Goal: Check status: Check status

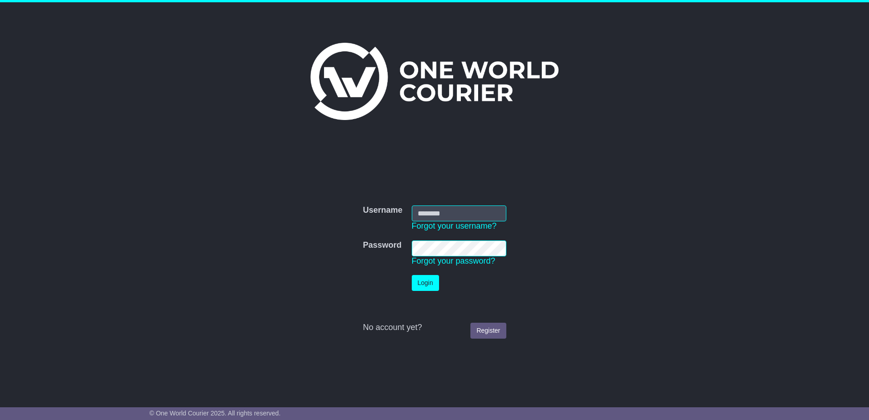
type input "**********"
click at [428, 282] on button "Login" at bounding box center [425, 283] width 27 height 16
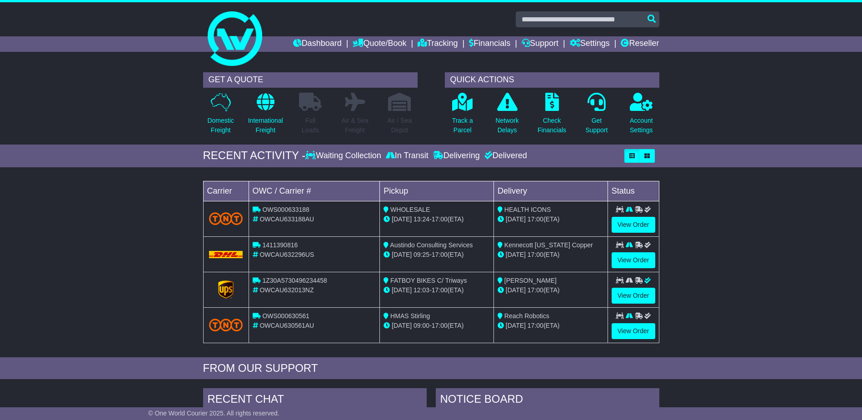
drag, startPoint x: 130, startPoint y: 243, endPoint x: 130, endPoint y: 239, distance: 4.6
drag, startPoint x: 130, startPoint y: 239, endPoint x: 112, endPoint y: 229, distance: 20.3
click at [115, 230] on div "Loading... No bookings found Carrier OWC / Carrier # Pickup Delivery Status OWS…" at bounding box center [431, 264] width 862 height 185
drag, startPoint x: 675, startPoint y: 84, endPoint x: 693, endPoint y: 82, distance: 17.8
click at [681, 82] on div "GET A QUOTE Domestic Freight International Freight Full Loads Air & Sea Freight…" at bounding box center [431, 106] width 862 height 77
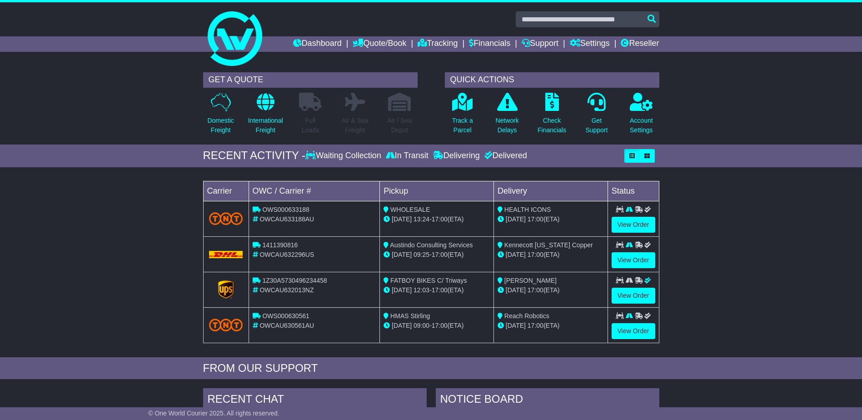
drag, startPoint x: 693, startPoint y: 78, endPoint x: 698, endPoint y: 75, distance: 6.1
click at [697, 75] on div "GET A QUOTE Domestic Freight International Freight Full Loads Air & Sea Freight…" at bounding box center [431, 106] width 862 height 77
click at [697, 71] on div "GET A QUOTE Domestic Freight International Freight Full Loads Air & Sea Freight…" at bounding box center [431, 106] width 862 height 77
drag, startPoint x: 692, startPoint y: 76, endPoint x: 686, endPoint y: 64, distance: 13.8
click at [692, 73] on div "GET A QUOTE Domestic Freight International Freight Full Loads Air & Sea Freight…" at bounding box center [431, 106] width 862 height 77
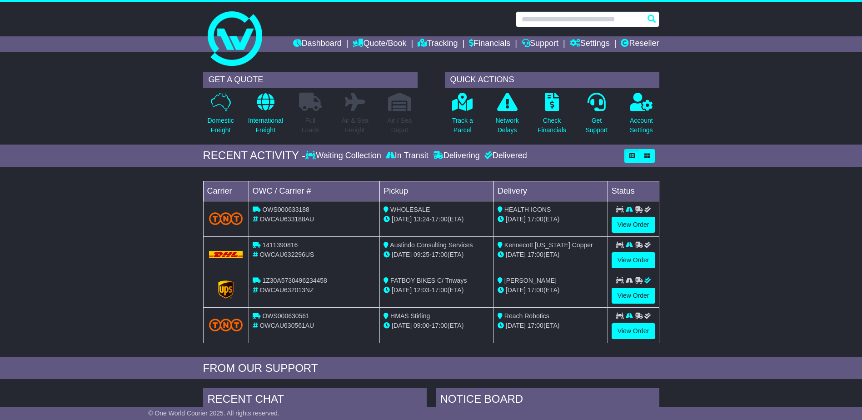
click at [638, 19] on input "text" at bounding box center [588, 19] width 144 height 16
paste input "**********"
type input "**********"
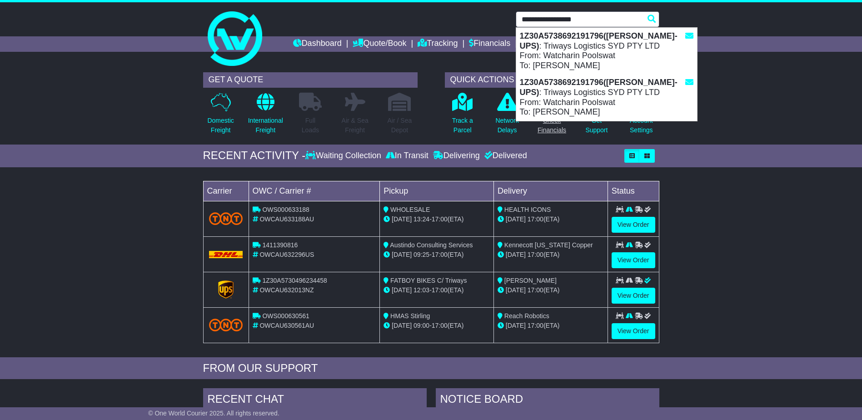
drag, startPoint x: 551, startPoint y: 107, endPoint x: 537, endPoint y: 98, distance: 16.1
click at [551, 106] on div "1Z30A5738692191796(Mason-UPS) : Triways Logistics SYD PTY LTD From: Watcharin P…" at bounding box center [606, 97] width 181 height 46
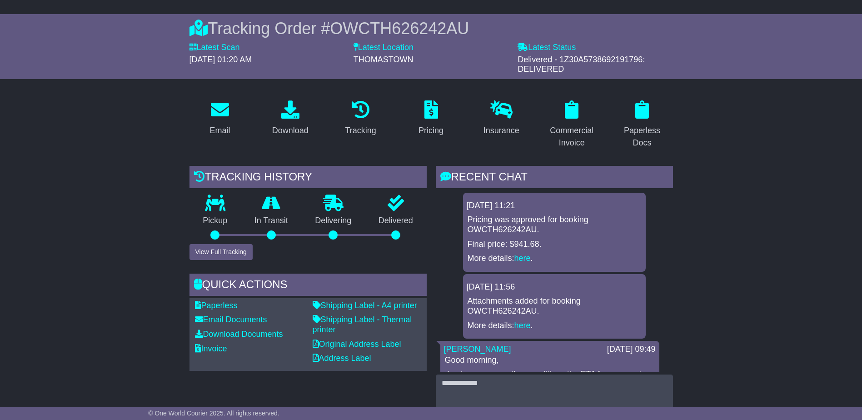
scroll to position [227, 0]
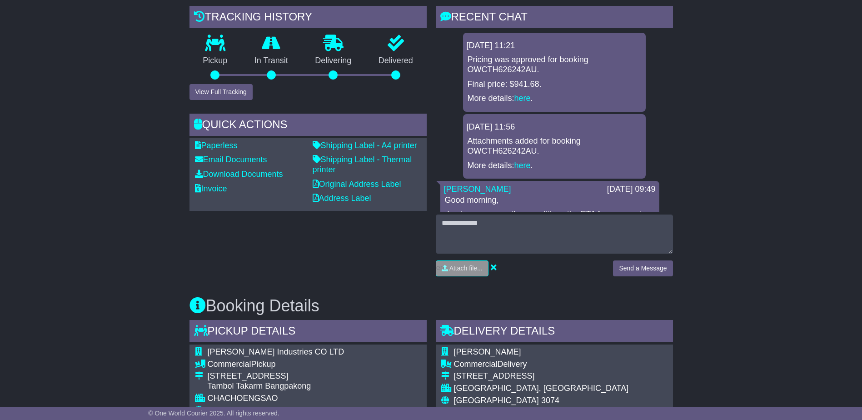
drag, startPoint x: 103, startPoint y: 259, endPoint x: 103, endPoint y: 254, distance: 5.0
click at [225, 85] on button "View Full Tracking" at bounding box center [220, 92] width 63 height 16
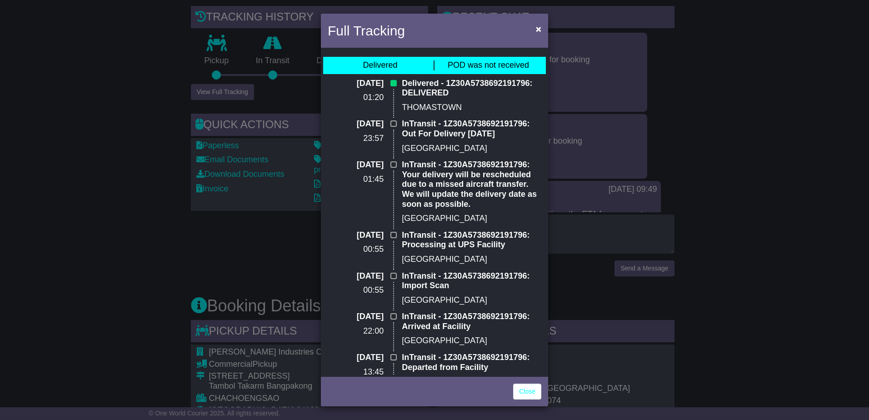
click at [72, 155] on div "Full Tracking × Delivered POD was not received 01 Aug 2025 01:20 Delivered - 1Z…" at bounding box center [434, 210] width 869 height 420
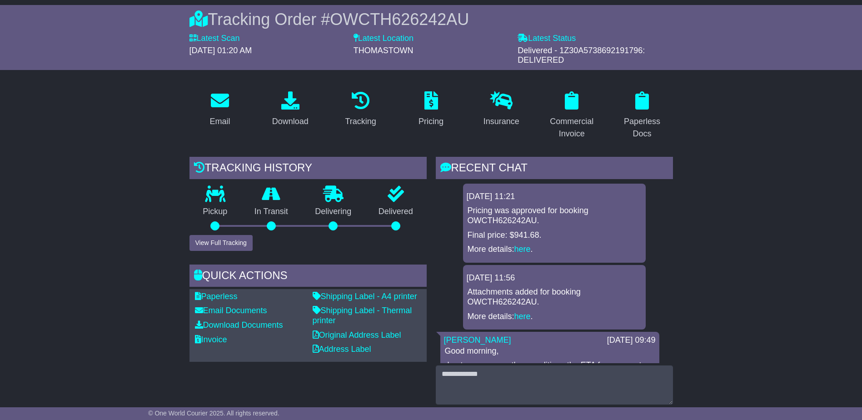
scroll to position [0, 0]
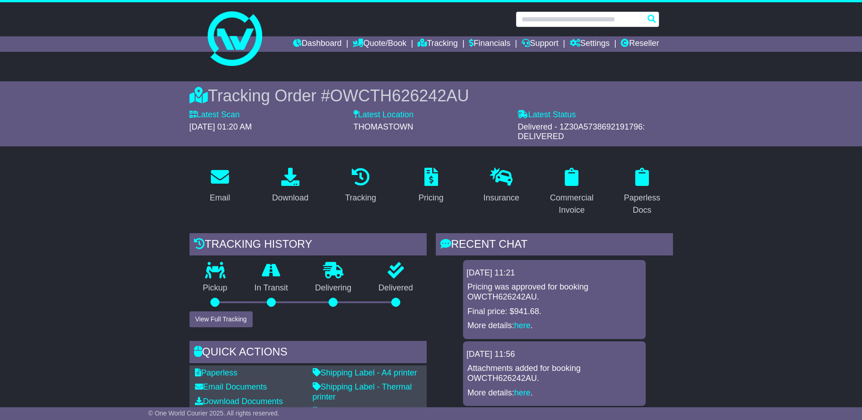
click at [550, 19] on input "text" at bounding box center [588, 19] width 144 height 16
paste input "**********"
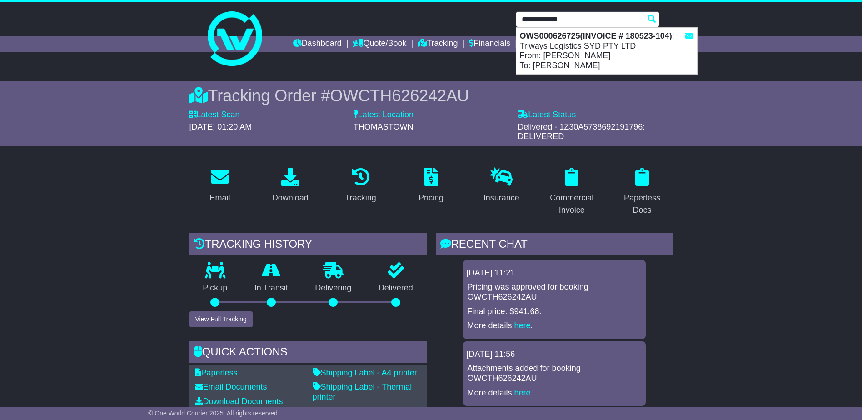
click at [548, 40] on strong "OWS000626725(INVOICE # 180523-104)" at bounding box center [596, 35] width 152 height 9
type input "**********"
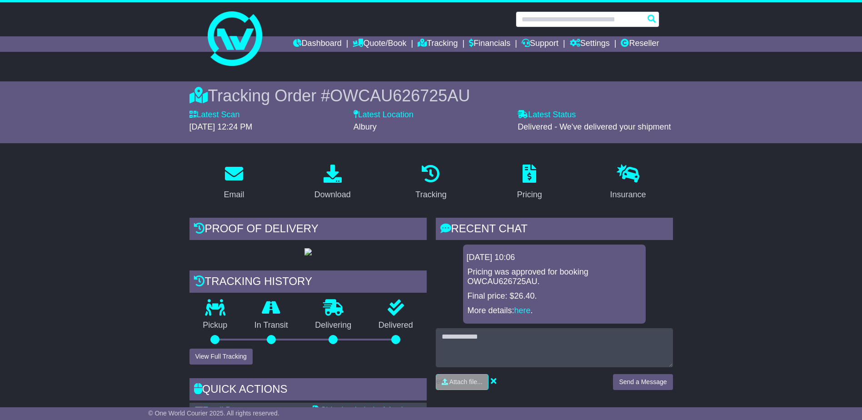
click at [541, 15] on input "text" at bounding box center [588, 19] width 144 height 16
paste input "**********"
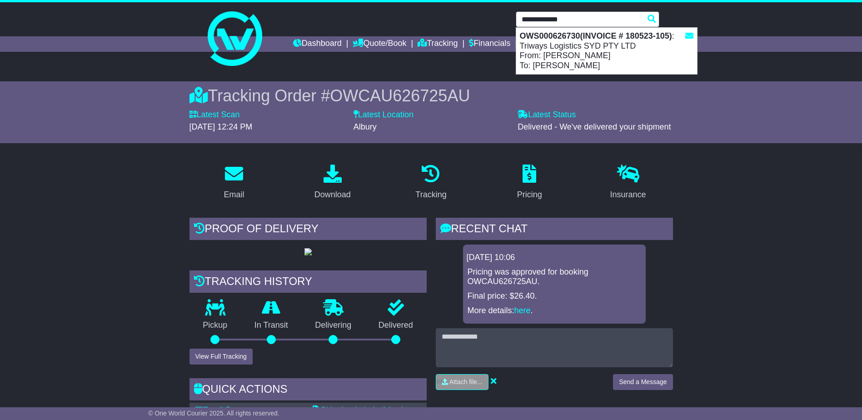
click at [544, 40] on strong "OWS000626730(INVOICE # 180523-105)" at bounding box center [596, 35] width 152 height 9
type input "**********"
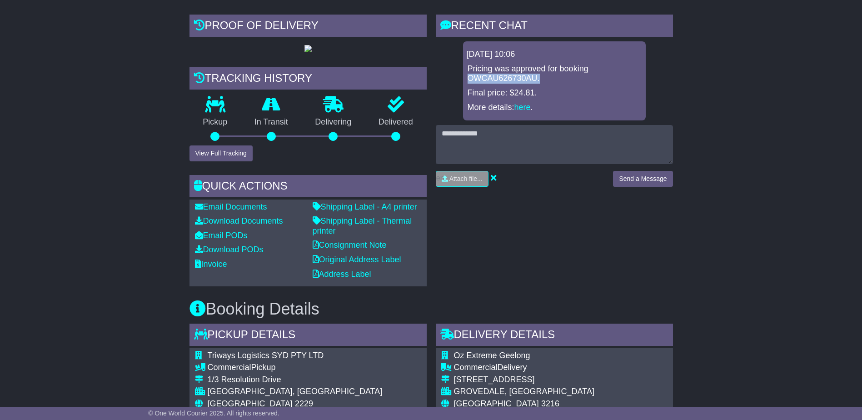
scroll to position [273, 0]
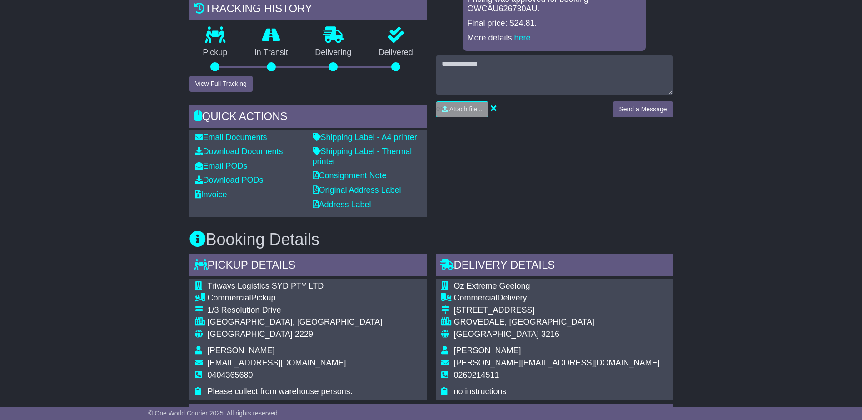
click at [775, 271] on div "Email Download Tracking Pricing Insurance" at bounding box center [431, 348] width 862 height 928
click at [785, 265] on div "Email Download Tracking Pricing Insurance" at bounding box center [431, 348] width 862 height 928
click at [746, 310] on div "Email Download Tracking Pricing Insurance" at bounding box center [431, 348] width 862 height 928
drag, startPoint x: 760, startPoint y: 356, endPoint x: 704, endPoint y: 359, distance: 55.9
click at [707, 359] on div "Email Download Tracking Pricing Insurance" at bounding box center [431, 348] width 862 height 928
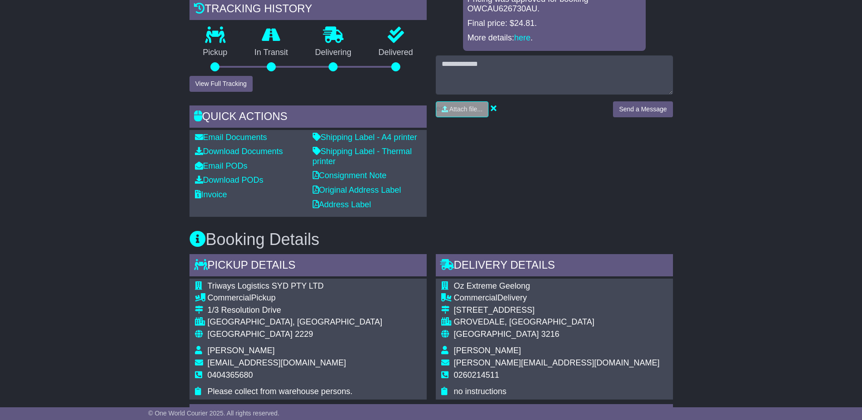
drag, startPoint x: 702, startPoint y: 358, endPoint x: 788, endPoint y: 2, distance: 365.9
click at [702, 344] on div "Email Download Tracking Pricing Insurance" at bounding box center [431, 348] width 862 height 928
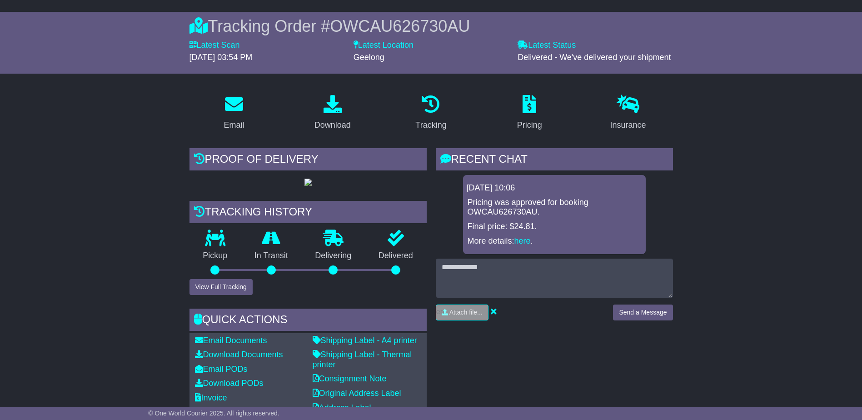
scroll to position [0, 0]
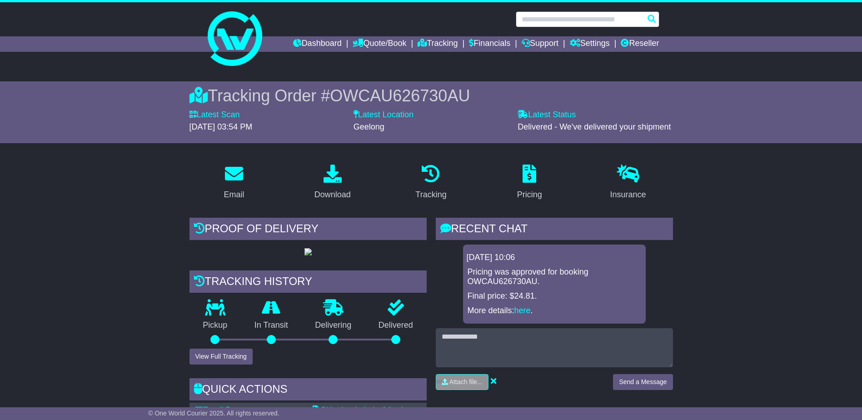
click at [544, 18] on input "text" at bounding box center [588, 19] width 144 height 16
paste input "**********"
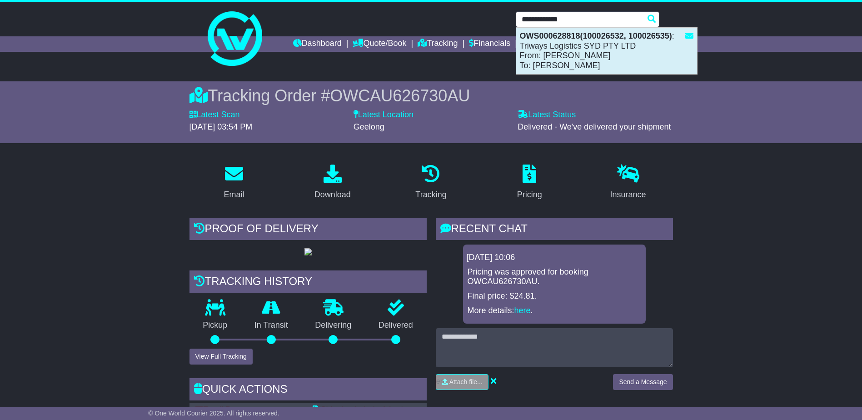
click at [550, 36] on strong "OWS000628818(100026532, 100026535)" at bounding box center [596, 35] width 152 height 9
type input "**********"
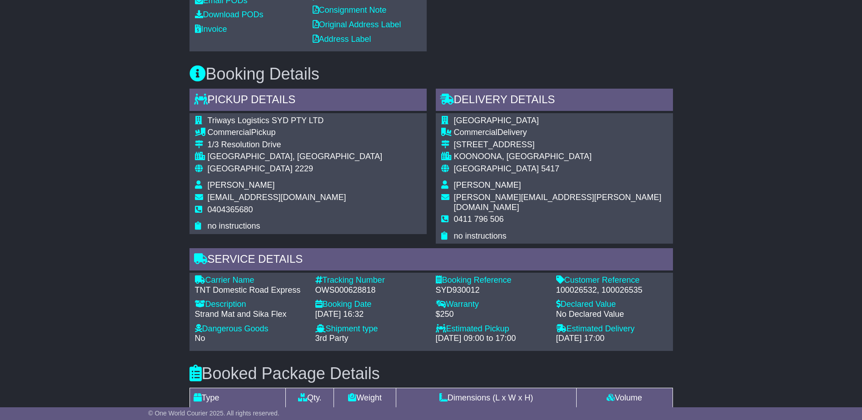
scroll to position [454, 0]
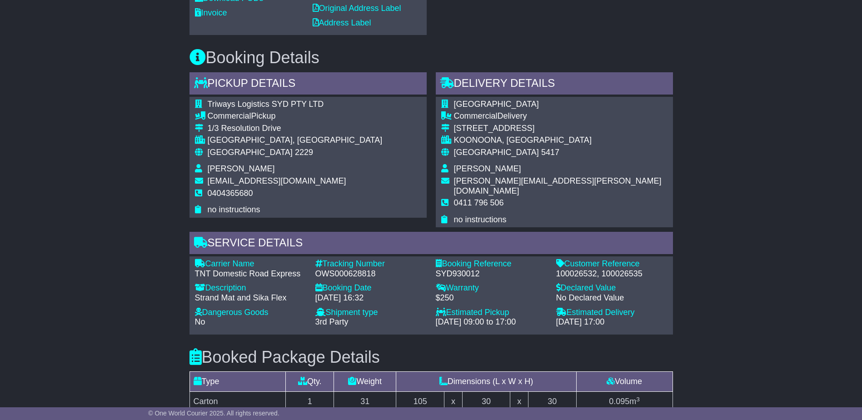
drag, startPoint x: 805, startPoint y: 279, endPoint x: 744, endPoint y: 334, distance: 81.4
click at [744, 334] on div "Email Download Tracking Pricing Insurance" at bounding box center [431, 191] width 862 height 978
click at [744, 333] on div "Email Download Tracking Pricing Insurance" at bounding box center [431, 191] width 862 height 978
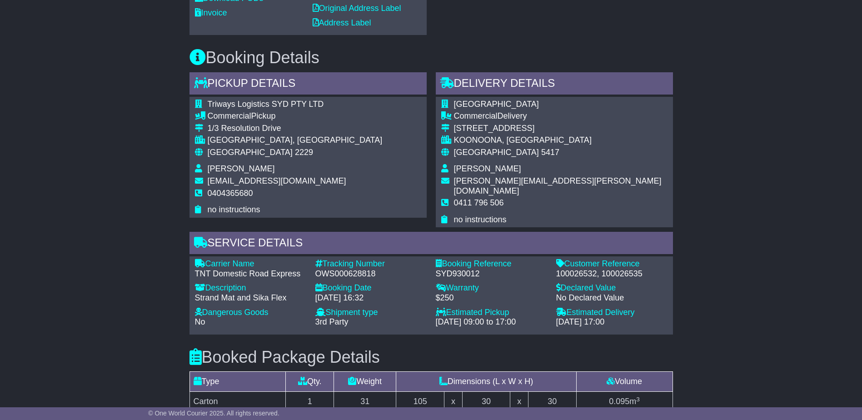
click at [744, 333] on div "Email Download Tracking Pricing Insurance" at bounding box center [431, 191] width 862 height 978
click at [744, 334] on div "Email Download Tracking Pricing Insurance" at bounding box center [431, 191] width 862 height 978
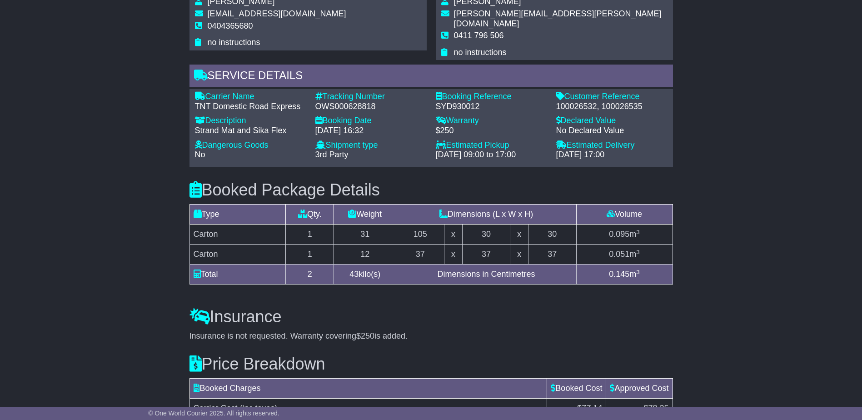
scroll to position [636, 0]
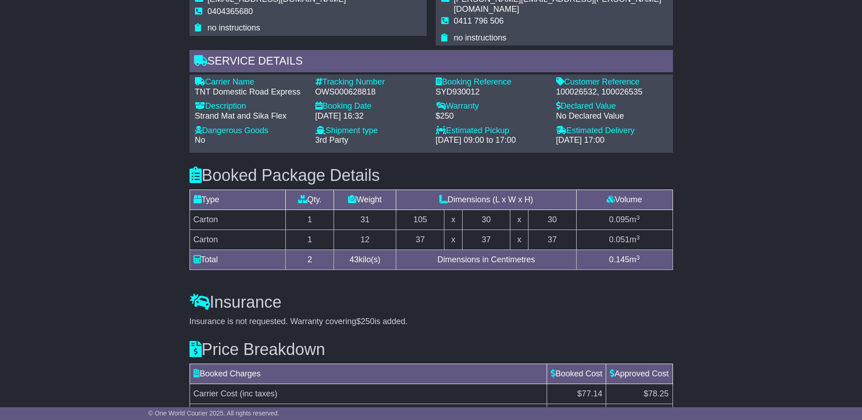
click at [781, 338] on div "Email Download Tracking Pricing Insurance" at bounding box center [431, 10] width 862 height 978
click at [782, 337] on div "Email Download Tracking Pricing Insurance" at bounding box center [431, 10] width 862 height 978
drag, startPoint x: 780, startPoint y: 338, endPoint x: 783, endPoint y: 347, distance: 9.2
click at [784, 346] on div "Email Download Tracking Pricing Insurance" at bounding box center [431, 10] width 862 height 978
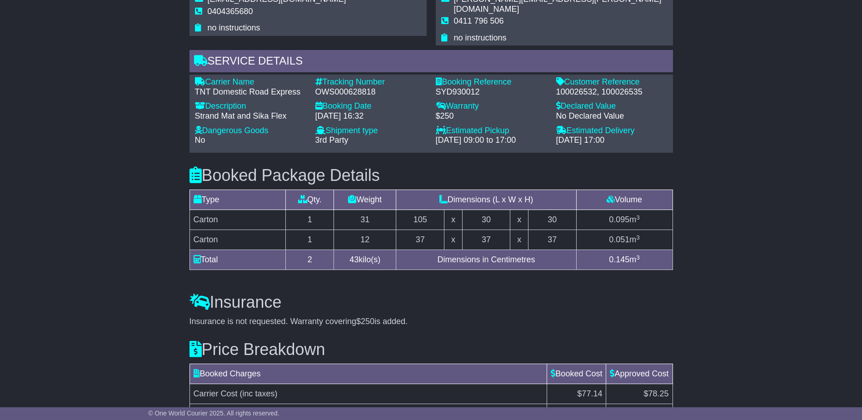
click at [782, 347] on div "Email Download Tracking Pricing Insurance" at bounding box center [431, 10] width 862 height 978
click at [771, 339] on div "Email Download Tracking Pricing Insurance" at bounding box center [431, 10] width 862 height 978
click at [770, 338] on div "Email Download Tracking Pricing Insurance" at bounding box center [431, 10] width 862 height 978
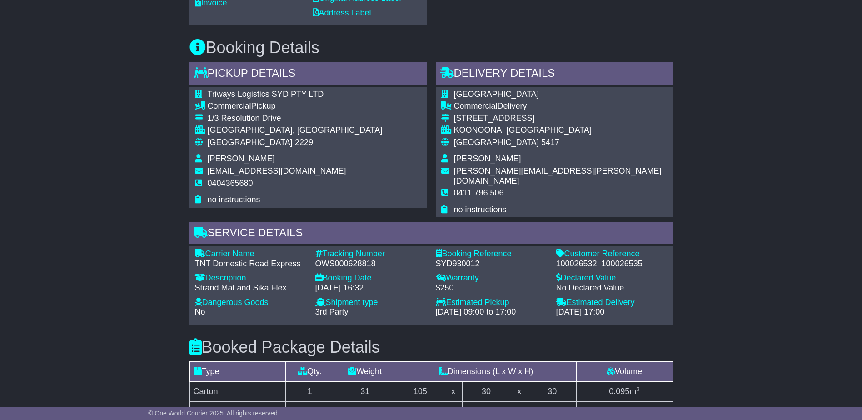
scroll to position [318, 0]
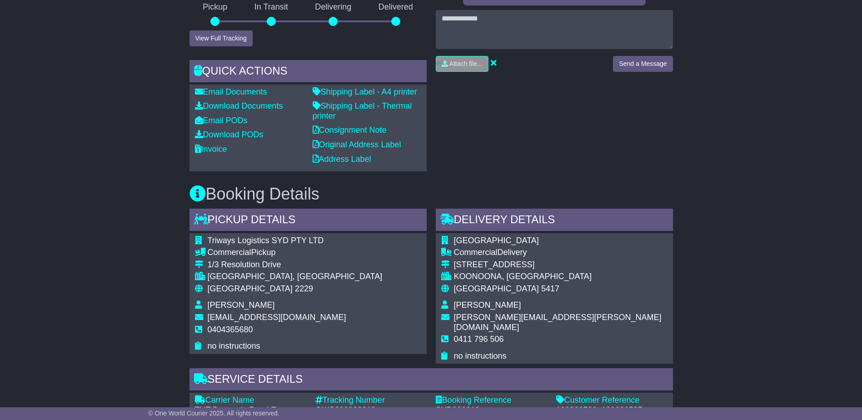
click at [769, 317] on div "Email Download Tracking Pricing Insurance" at bounding box center [431, 328] width 862 height 978
click at [237, 110] on link "Download Documents" at bounding box center [239, 105] width 88 height 9
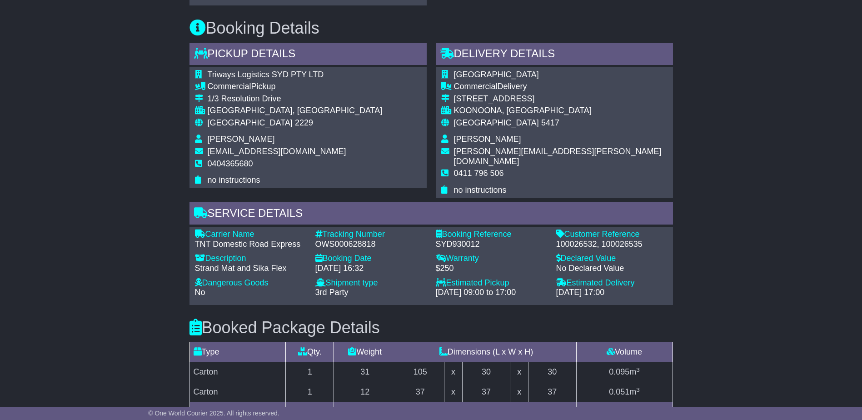
scroll to position [500, 0]
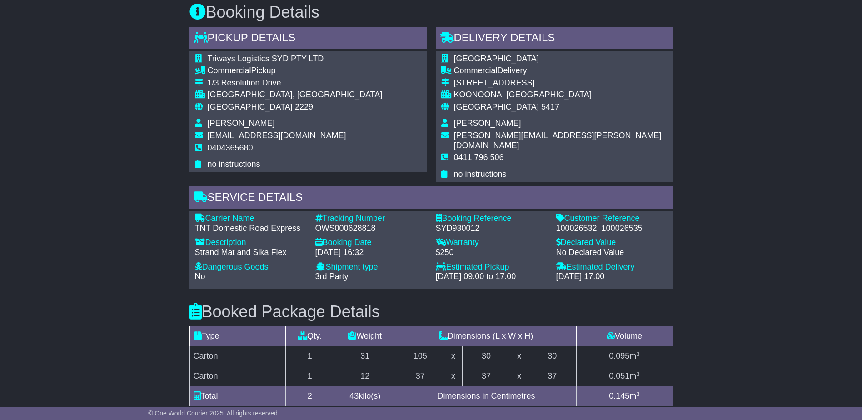
drag, startPoint x: 525, startPoint y: 208, endPoint x: 518, endPoint y: 211, distance: 7.3
click at [522, 131] on td "[PERSON_NAME]" at bounding box center [561, 125] width 214 height 12
drag, startPoint x: 780, startPoint y: 267, endPoint x: 719, endPoint y: 345, distance: 99.2
click at [719, 345] on div "Email Download Tracking Pricing Insurance" at bounding box center [431, 146] width 862 height 978
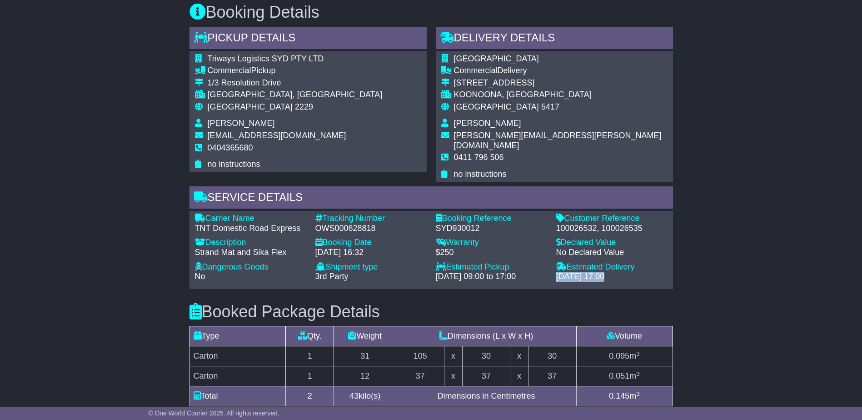
click at [719, 345] on div "Email Download Tracking Pricing Insurance" at bounding box center [431, 146] width 862 height 978
drag, startPoint x: 522, startPoint y: 184, endPoint x: 508, endPoint y: 185, distance: 13.7
click at [517, 112] on div "Australia 5417" at bounding box center [561, 107] width 214 height 10
click at [756, 301] on div "Email Download Tracking Pricing Insurance" at bounding box center [431, 146] width 862 height 978
click at [732, 339] on div "Email Download Tracking Pricing Insurance" at bounding box center [431, 146] width 862 height 978
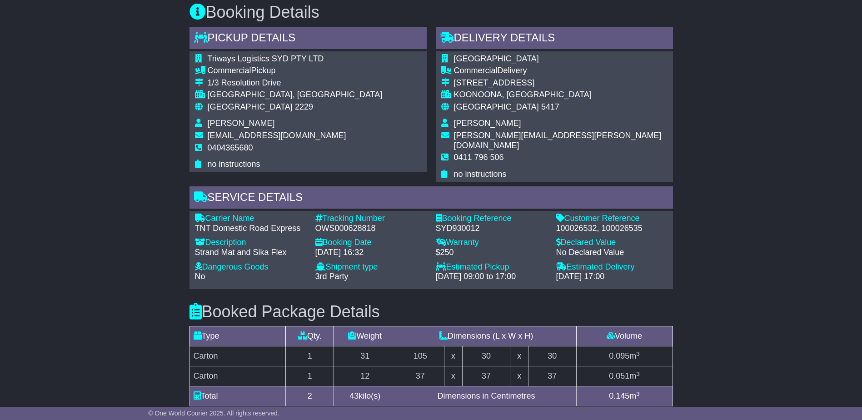
drag, startPoint x: 734, startPoint y: 336, endPoint x: 704, endPoint y: 377, distance: 51.0
click at [735, 334] on div "Email Download Tracking Pricing Insurance" at bounding box center [431, 146] width 862 height 978
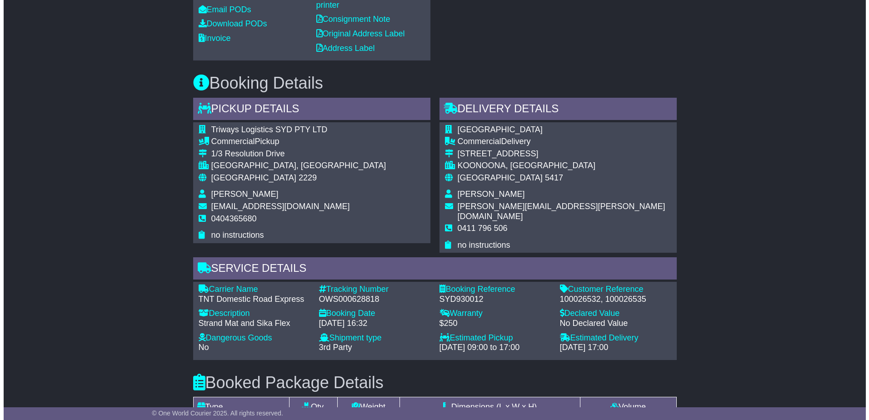
scroll to position [227, 0]
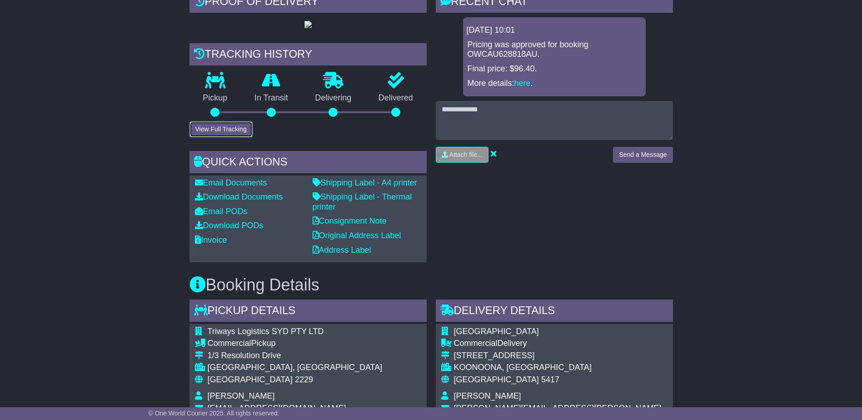
drag, startPoint x: 232, startPoint y: 215, endPoint x: 244, endPoint y: 215, distance: 11.8
click at [232, 137] on button "View Full Tracking" at bounding box center [220, 129] width 63 height 16
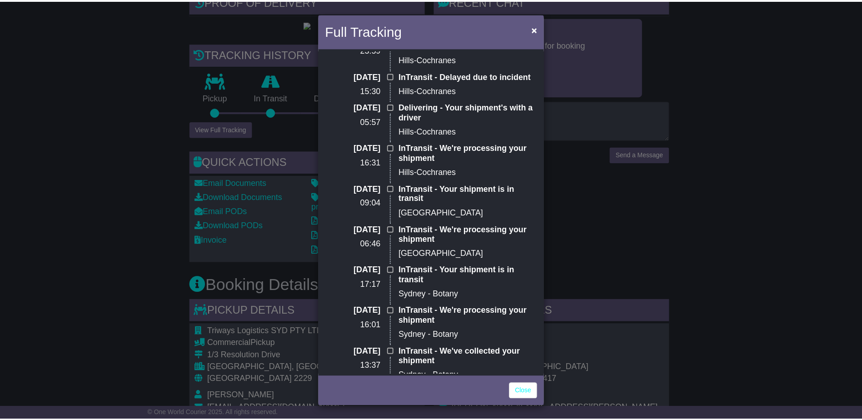
scroll to position [0, 0]
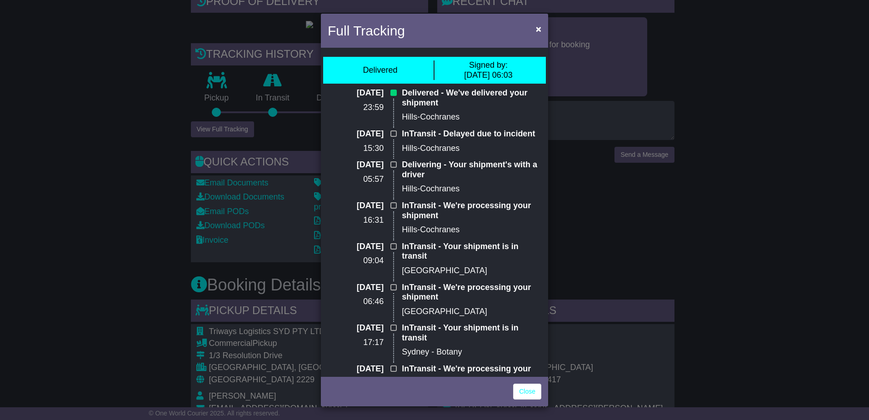
click at [698, 311] on div "Full Tracking × Delivered Signed by: [DATE] 06:03 [DATE] 23:59 Delivered - We'v…" at bounding box center [434, 210] width 869 height 420
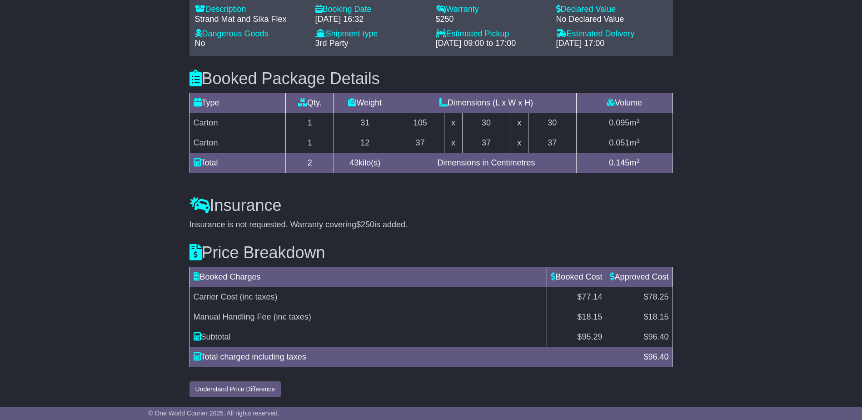
scroll to position [772, 0]
click at [499, 262] on h3 "Price Breakdown" at bounding box center [430, 253] width 483 height 18
click at [500, 262] on h3 "Price Breakdown" at bounding box center [430, 253] width 483 height 18
drag, startPoint x: 285, startPoint y: 49, endPoint x: 17, endPoint y: 60, distance: 268.8
click at [195, 25] on div "Strand Mat and Sika Flex" at bounding box center [250, 20] width 111 height 10
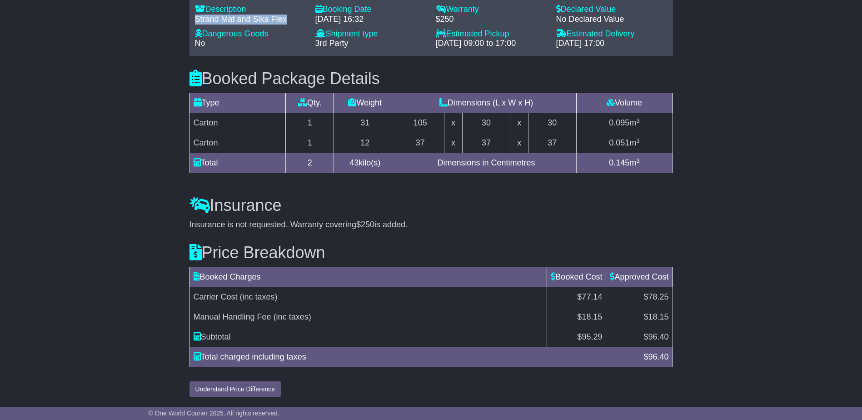
copy div "Strand Mat and Sika Flex"
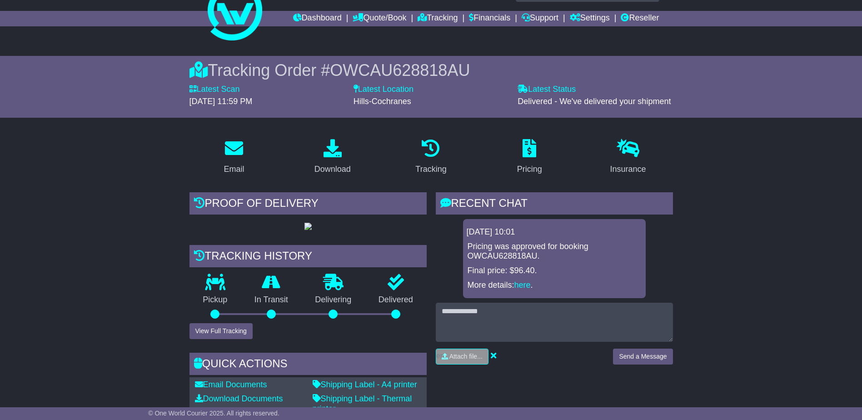
scroll to position [0, 0]
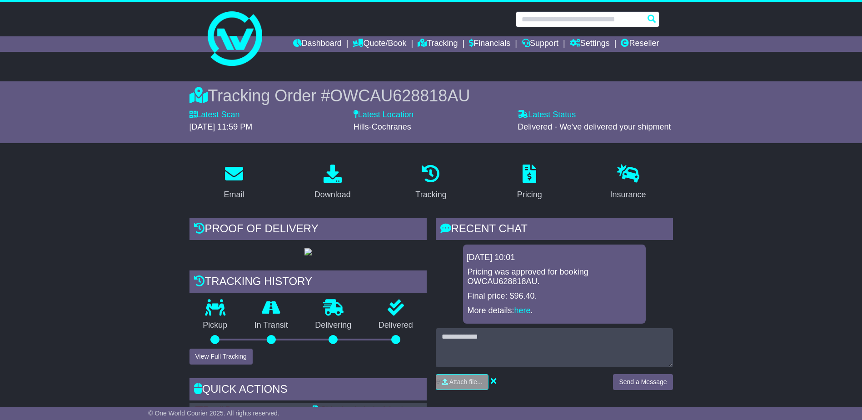
click at [546, 15] on input "text" at bounding box center [588, 19] width 144 height 16
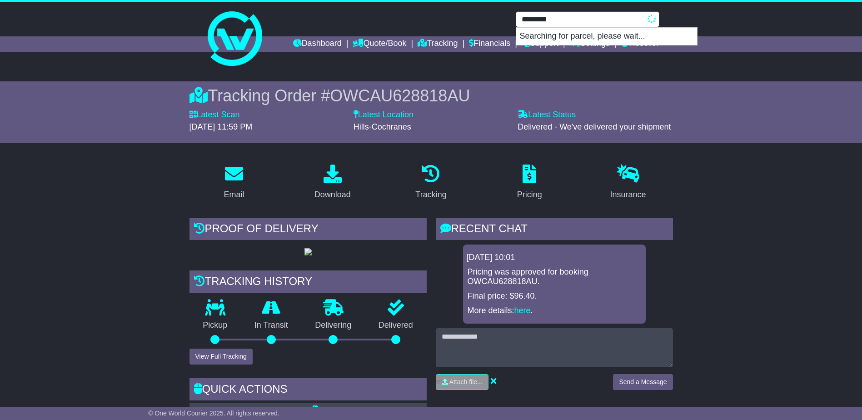
type input "*********"
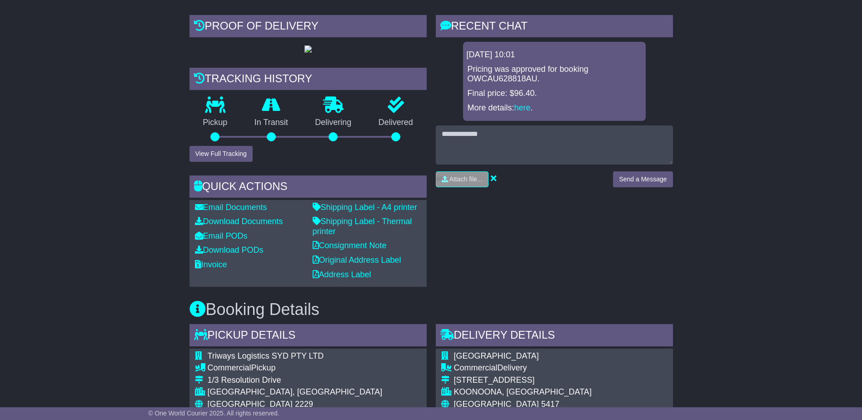
scroll to position [454, 0]
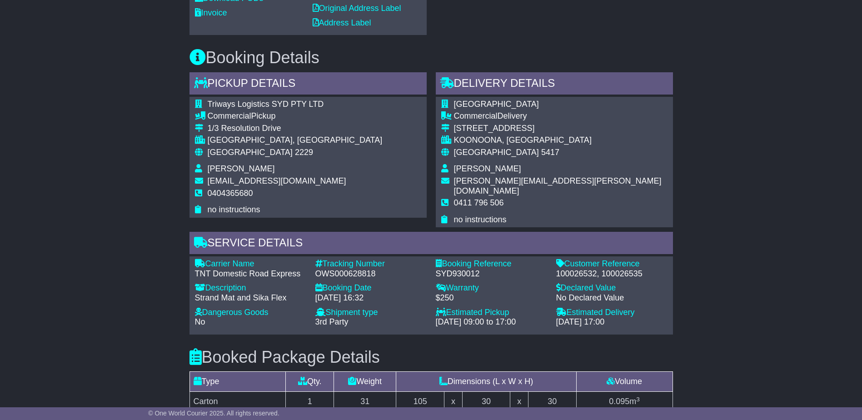
click at [492, 164] on td "Australia 5417" at bounding box center [561, 156] width 214 height 17
click at [507, 148] on td "KOONOONA, [GEOGRAPHIC_DATA]" at bounding box center [561, 141] width 214 height 12
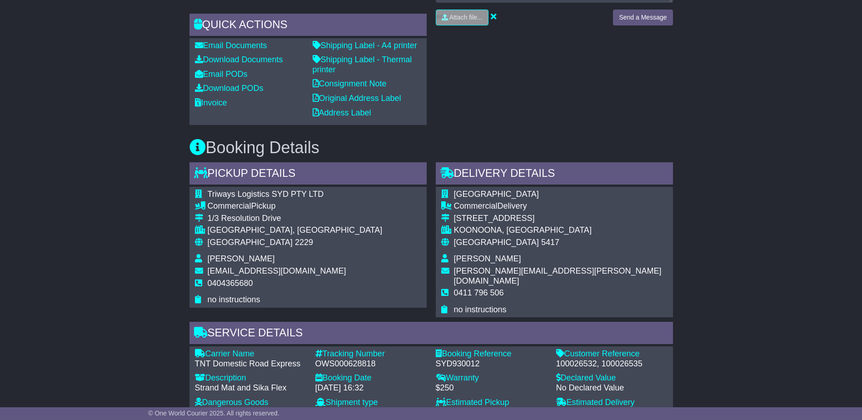
scroll to position [364, 0]
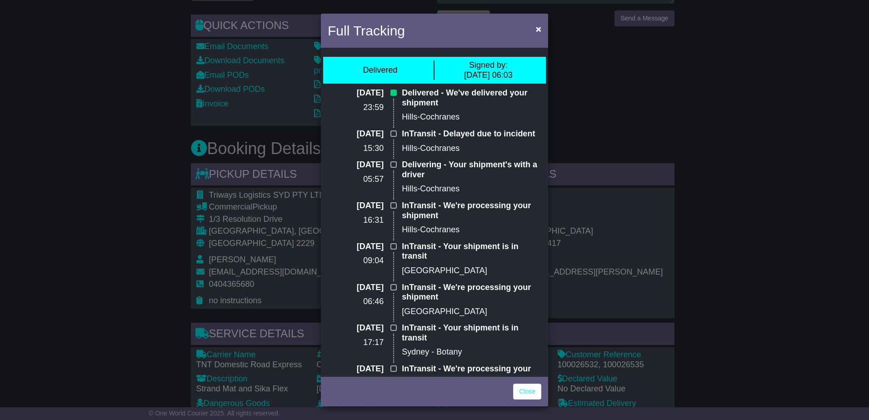
drag, startPoint x: 648, startPoint y: 181, endPoint x: 402, endPoint y: 298, distance: 271.6
click at [648, 182] on div "Full Tracking × Delivered Signed by: [DATE] 06:03 [DATE] 23:59 Delivered - We'v…" at bounding box center [434, 210] width 869 height 420
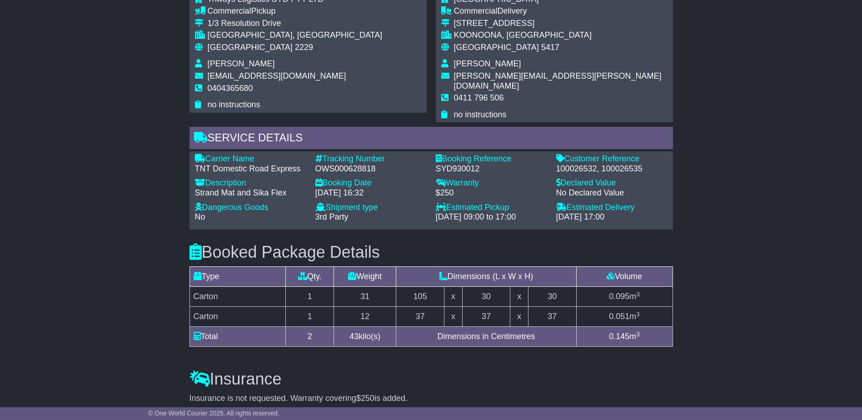
scroll to position [636, 0]
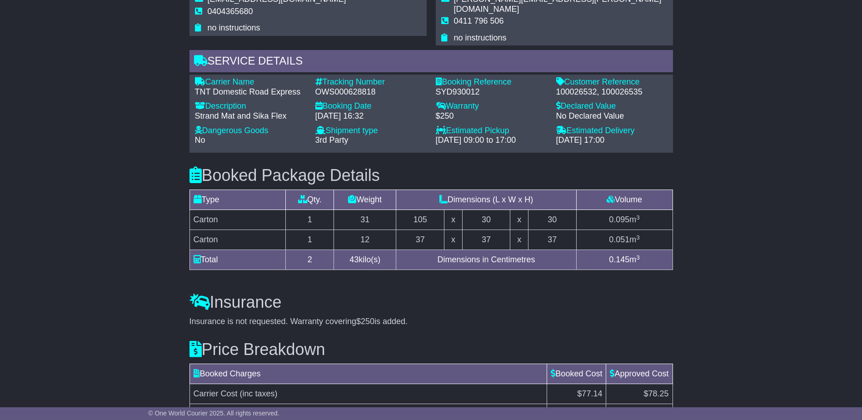
click at [339, 97] on div "OWS000628818" at bounding box center [370, 92] width 111 height 10
copy div "OWS000628818"
